Goal: Book appointment/travel/reservation

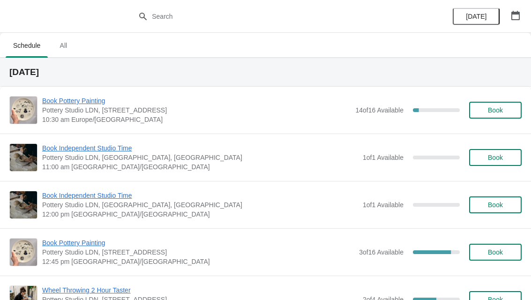
click at [521, 19] on button "button" at bounding box center [515, 15] width 17 height 17
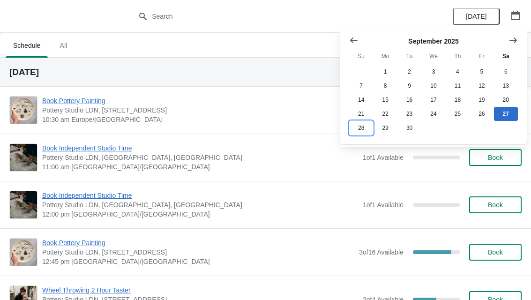
click at [365, 131] on button "28" at bounding box center [361, 128] width 24 height 14
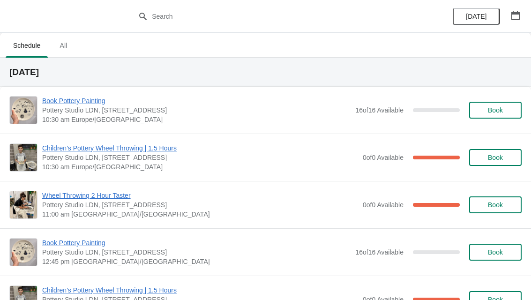
click at [513, 19] on icon "button" at bounding box center [515, 15] width 8 height 9
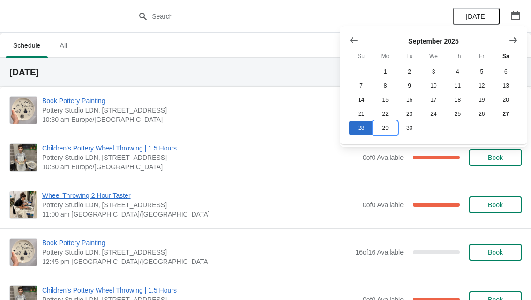
click at [386, 129] on button "29" at bounding box center [385, 128] width 24 height 14
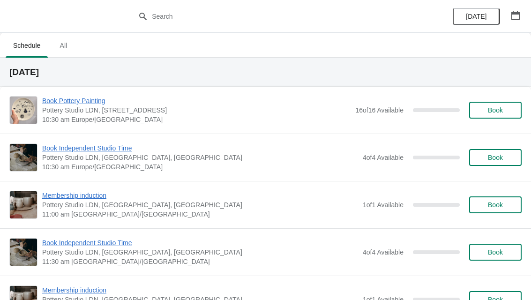
click at [522, 15] on button "button" at bounding box center [515, 15] width 17 height 17
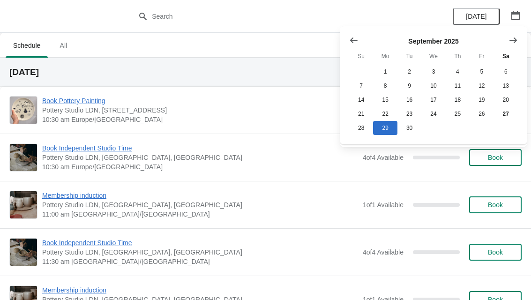
click at [511, 46] on button "Show next month, October 2025" at bounding box center [513, 40] width 17 height 17
click at [390, 102] on button "13" at bounding box center [385, 100] width 24 height 14
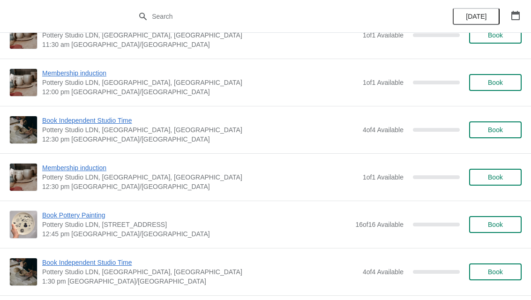
scroll to position [265, 0]
click at [494, 222] on span "Book" at bounding box center [495, 223] width 15 height 7
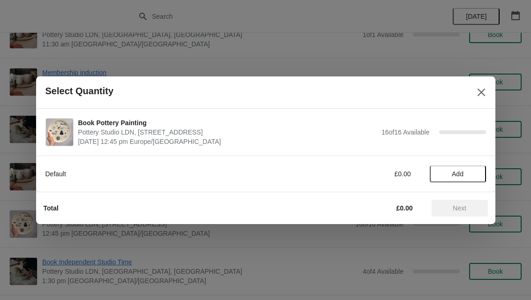
click at [472, 170] on span "Add" at bounding box center [457, 173] width 39 height 7
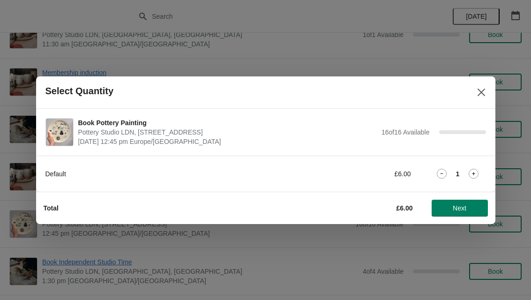
click at [474, 177] on icon at bounding box center [474, 174] width 10 height 10
click at [470, 208] on span "Next" at bounding box center [459, 207] width 41 height 7
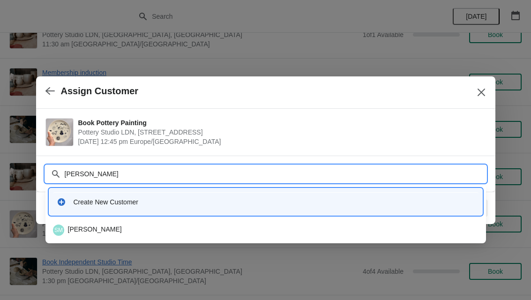
type input "[PERSON_NAME]"
click at [388, 200] on div "Create New Customer" at bounding box center [274, 201] width 401 height 9
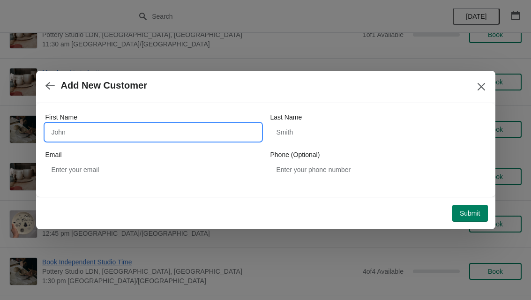
click at [72, 137] on input "First Name" at bounding box center [153, 132] width 216 height 17
type input "[PERSON_NAME]"
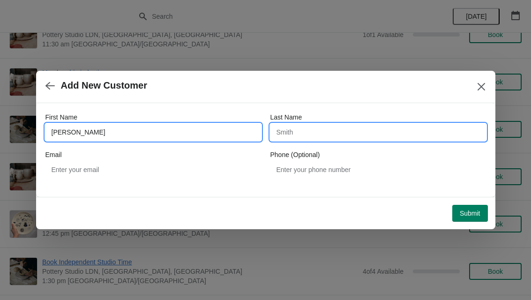
click at [382, 128] on input "Last Name" at bounding box center [378, 132] width 216 height 17
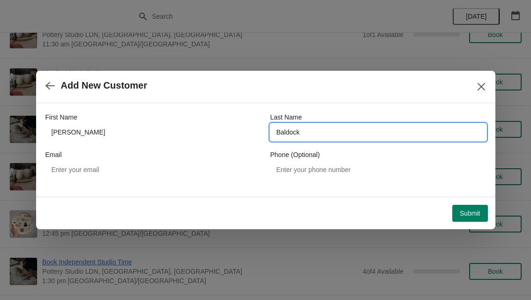
type input "Baldock"
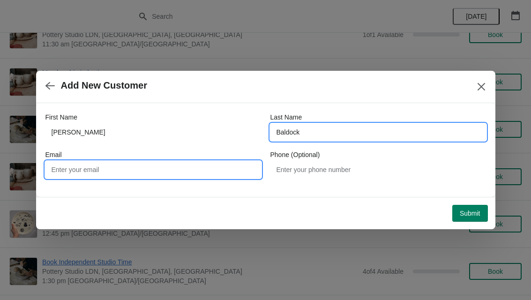
click at [62, 178] on input "Email" at bounding box center [153, 169] width 216 height 17
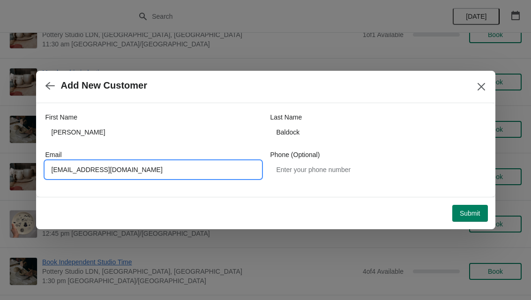
type input "[EMAIL_ADDRESS][DOMAIN_NAME]"
click at [478, 202] on div "Submit" at bounding box center [264, 211] width 448 height 21
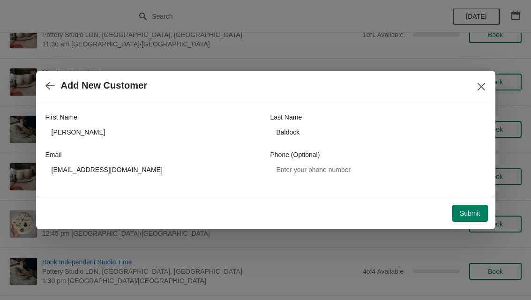
click at [472, 212] on span "Submit" at bounding box center [470, 213] width 21 height 7
